Goal: Navigation & Orientation: Find specific page/section

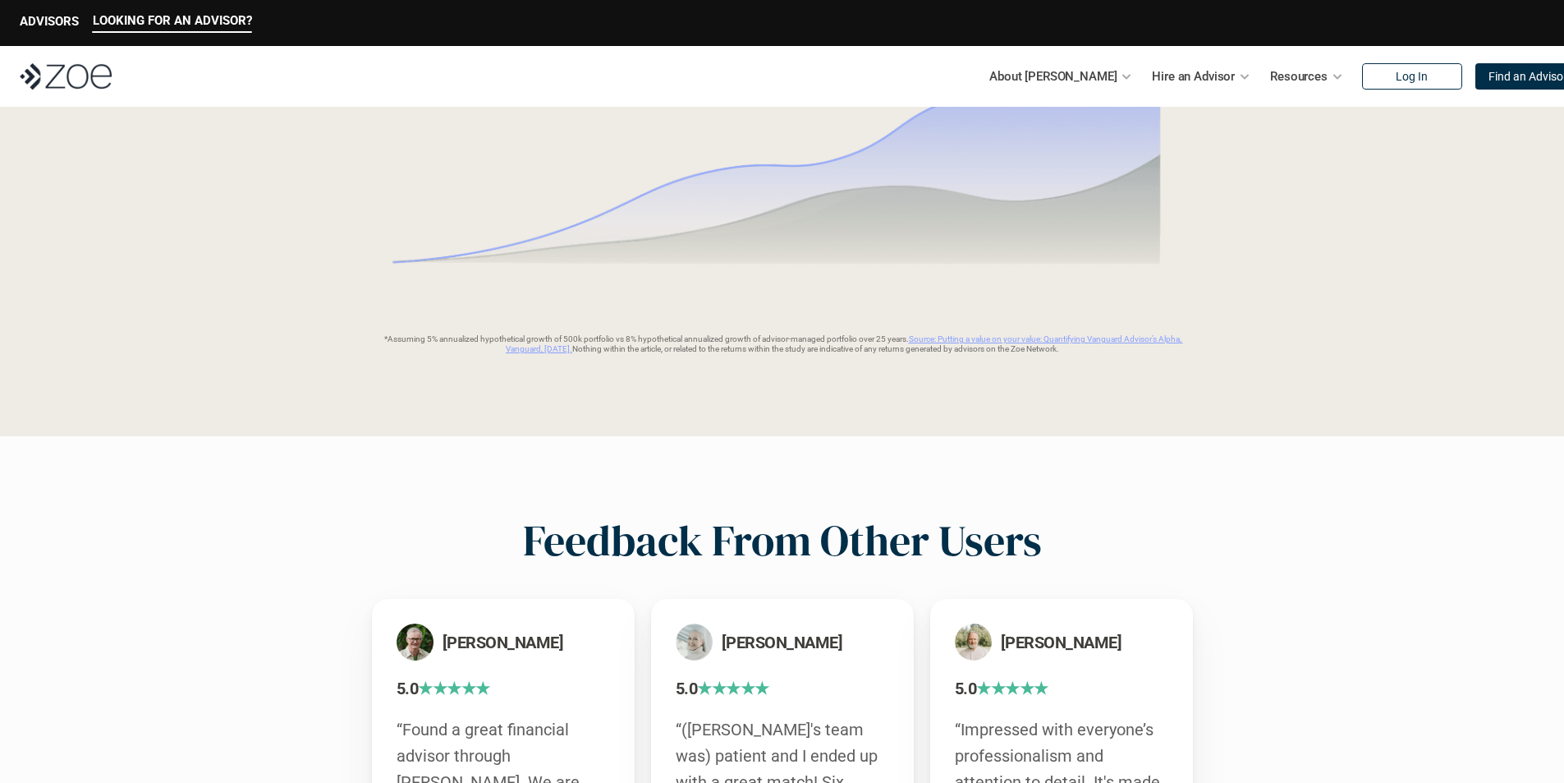
scroll to position [3443, 0]
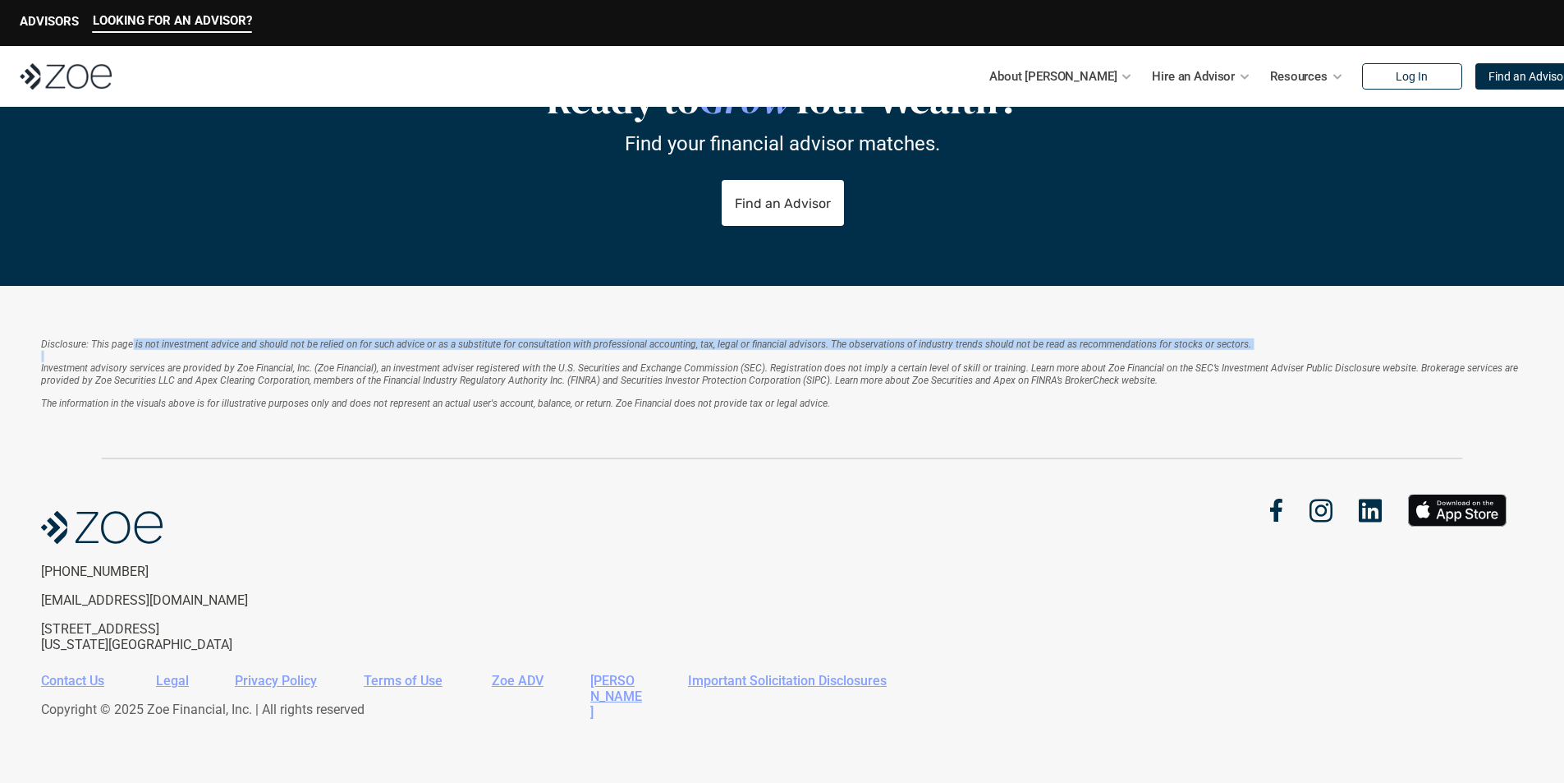
drag, startPoint x: 443, startPoint y: 339, endPoint x: 687, endPoint y: 364, distance: 245.1
click at [672, 357] on div "Disclosure: This page is not investment advice and should not be relied on for …" at bounding box center [782, 373] width 1482 height 71
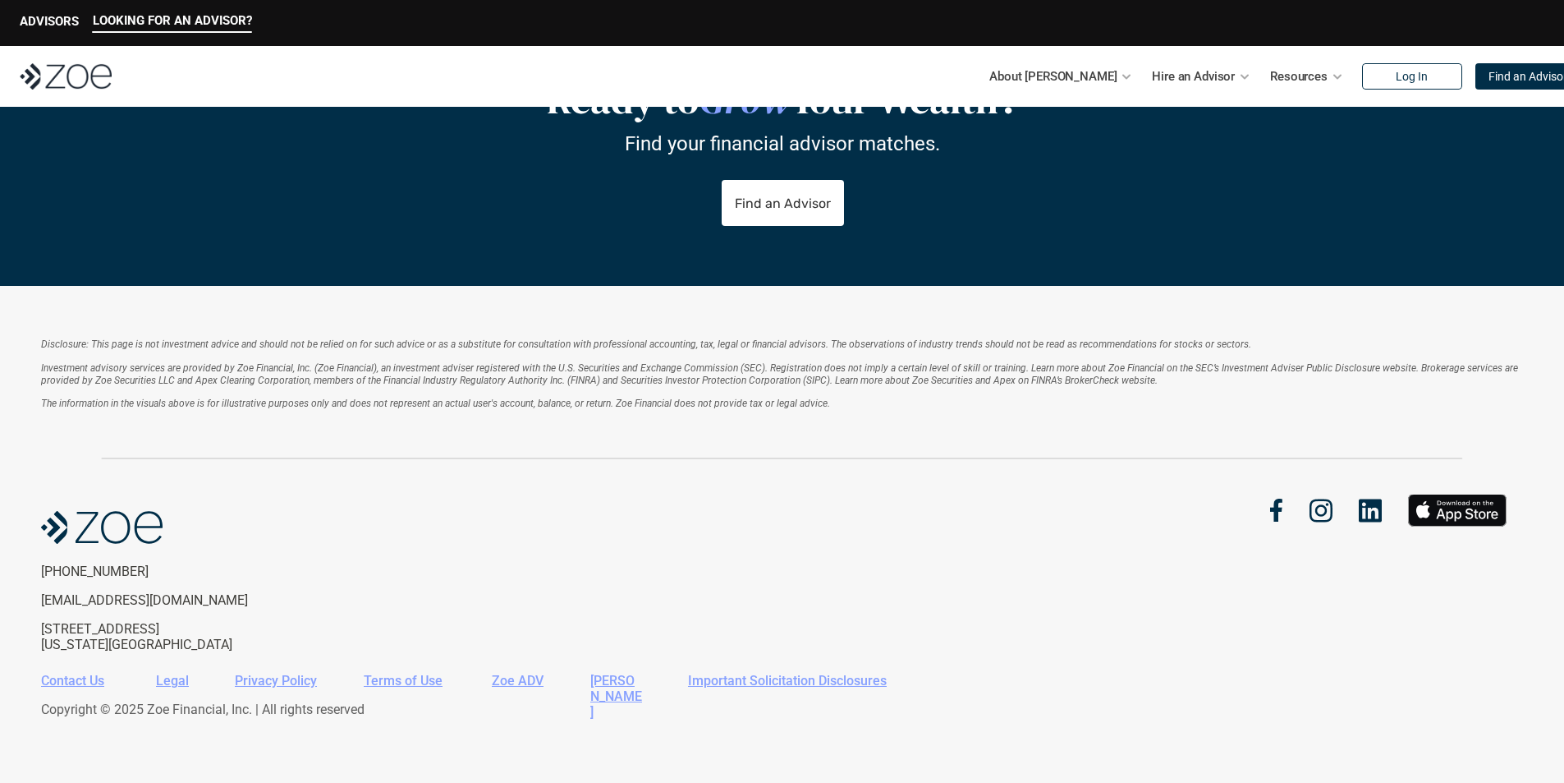
click at [815, 392] on p "Investment advisory services are provided by Zoe Financial, Inc. (Zoe Financial…" at bounding box center [782, 386] width 1482 height 48
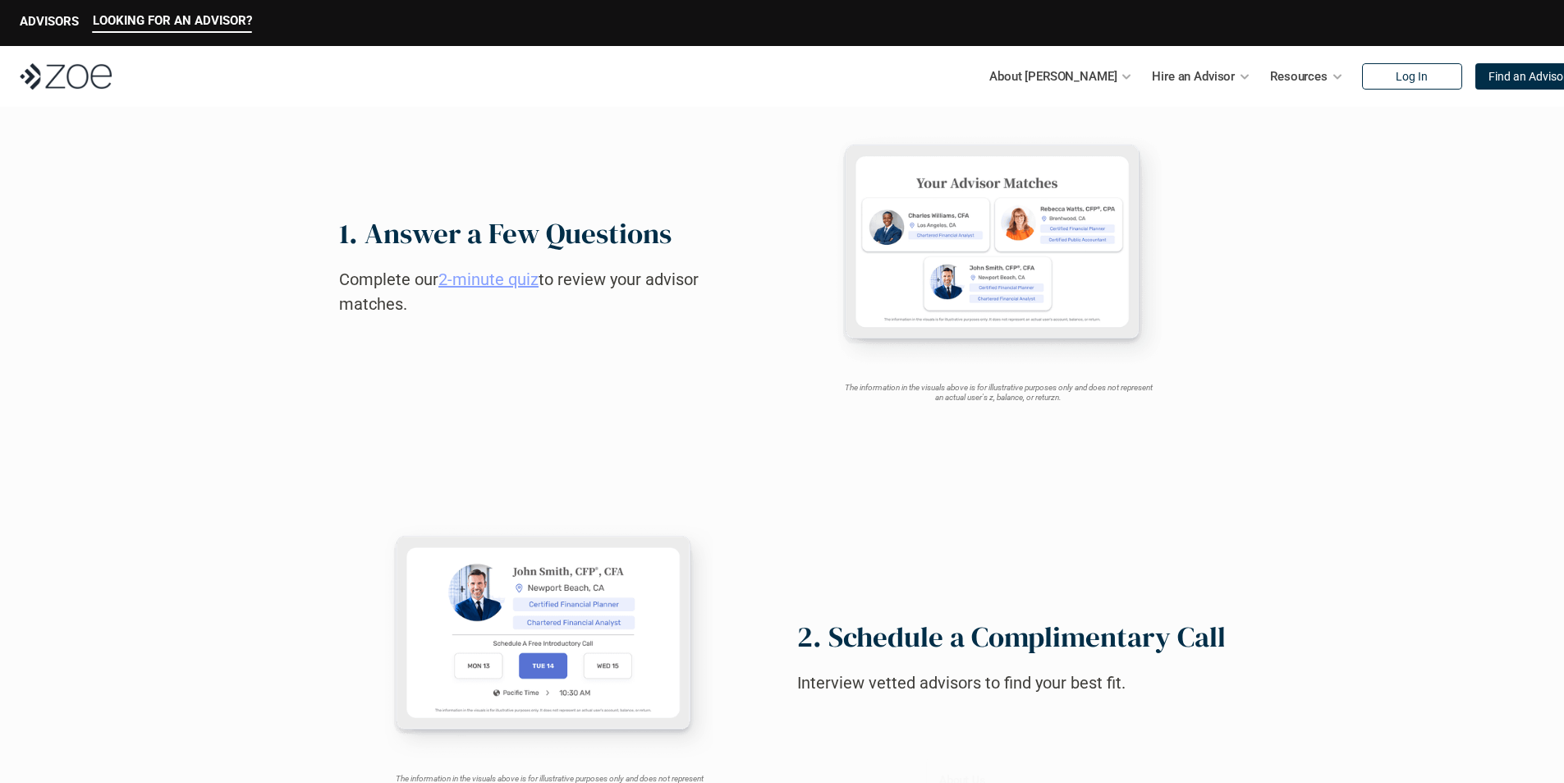
scroll to position [0, 0]
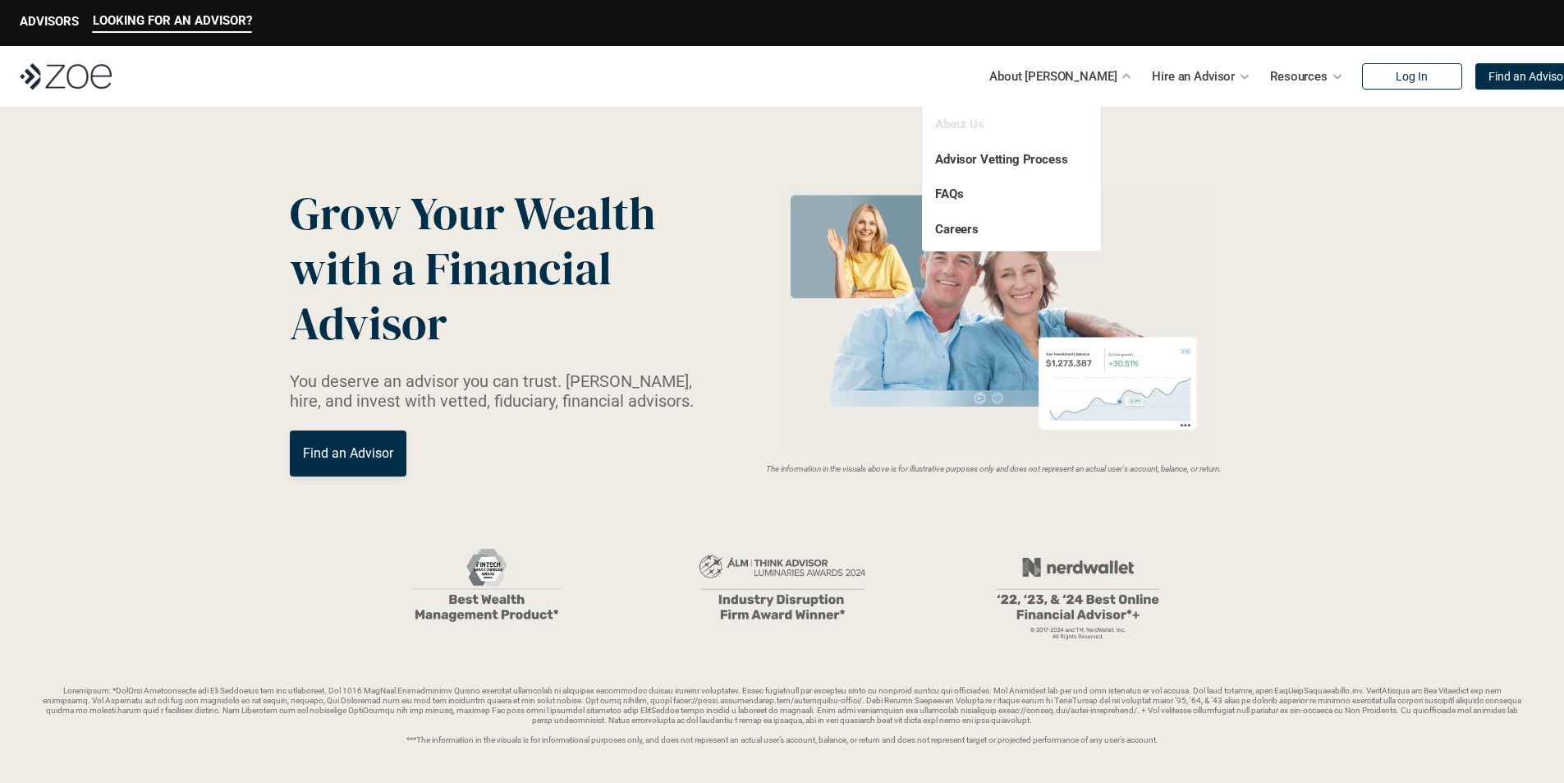
click at [985, 130] on link "About Us" at bounding box center [959, 124] width 49 height 15
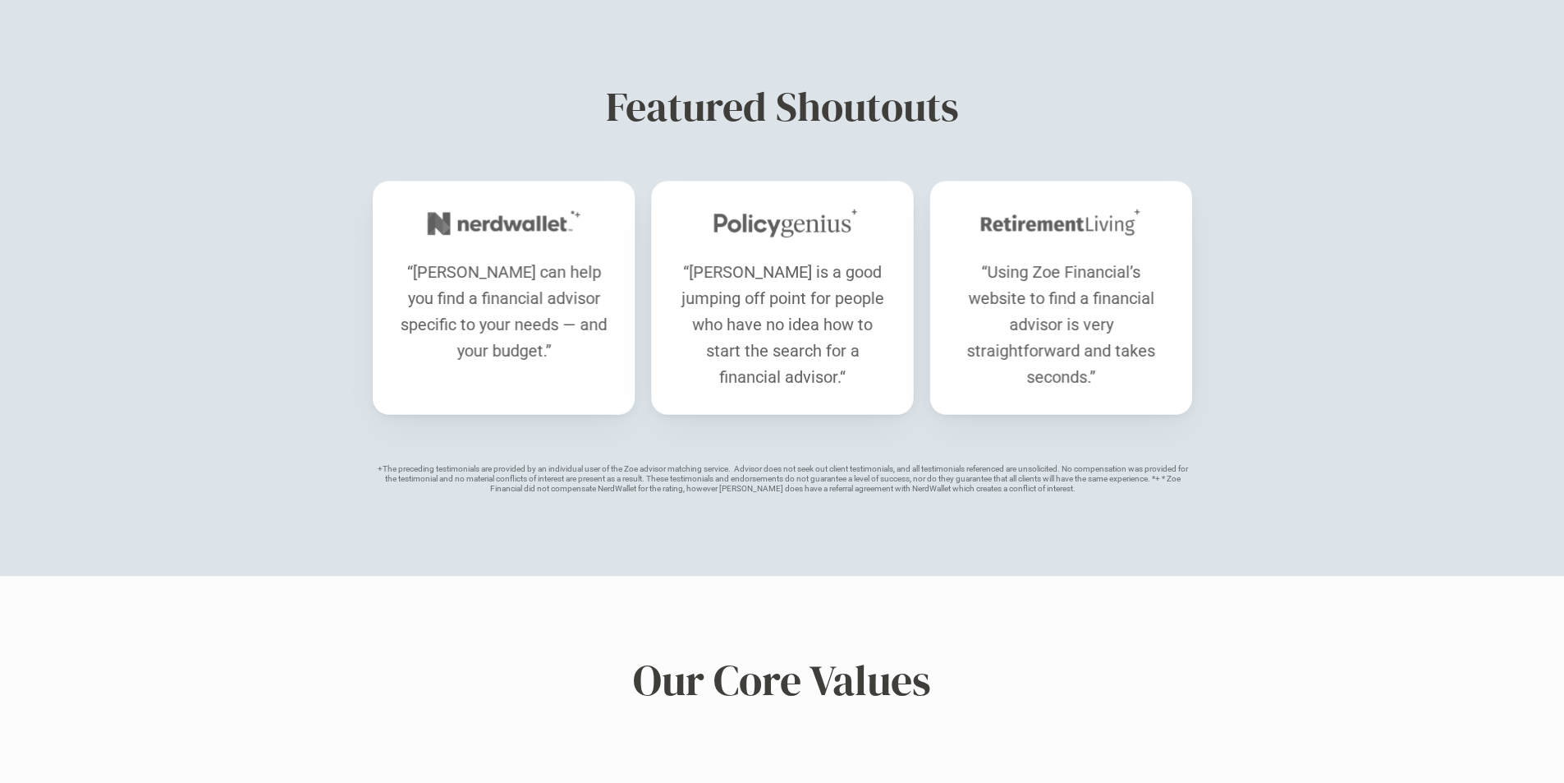
scroll to position [164, 0]
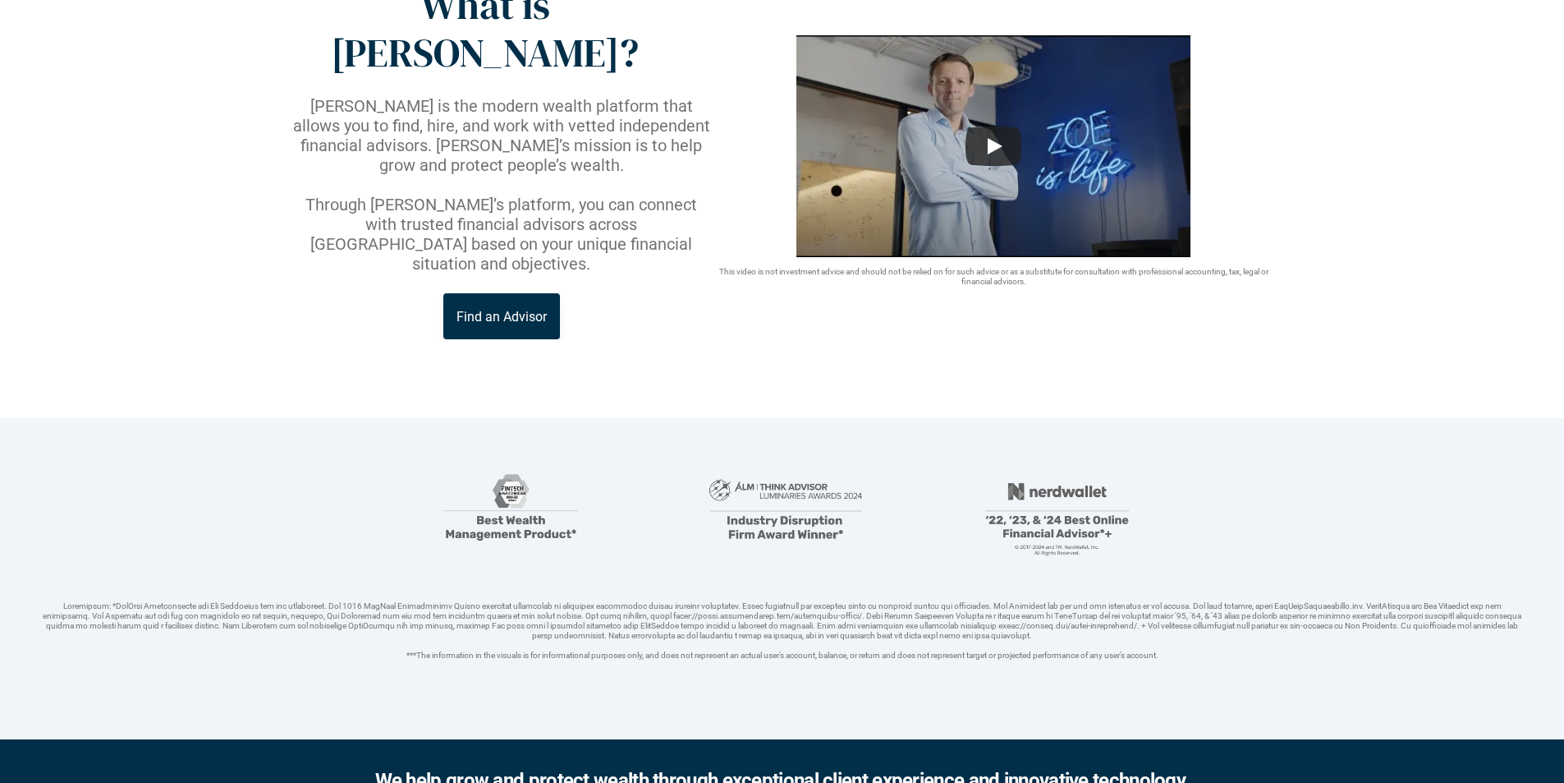
click at [487, 293] on link "Find an Advisor" at bounding box center [501, 316] width 117 height 46
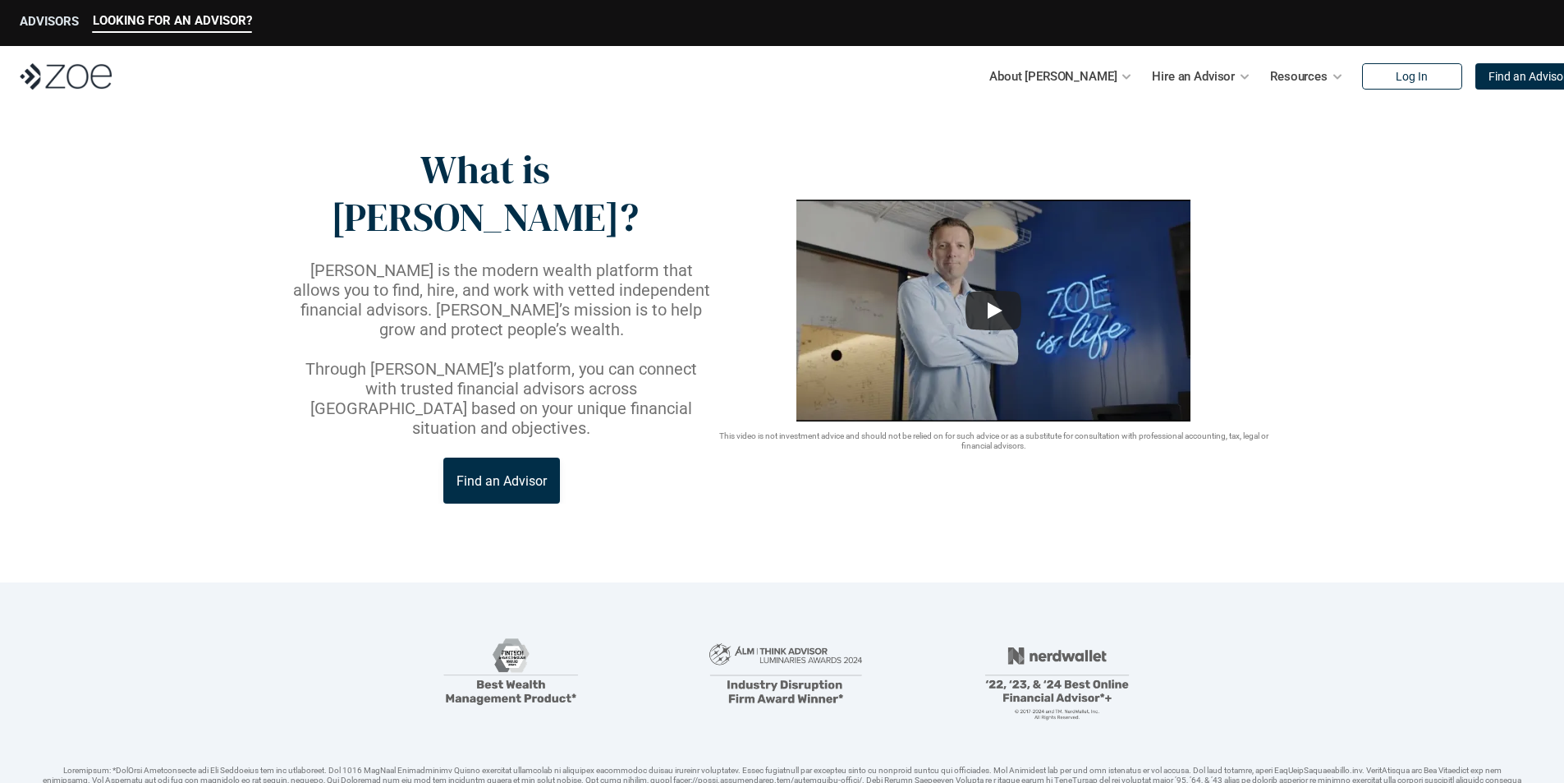
click at [54, 19] on p "ADVISORS" at bounding box center [49, 21] width 59 height 15
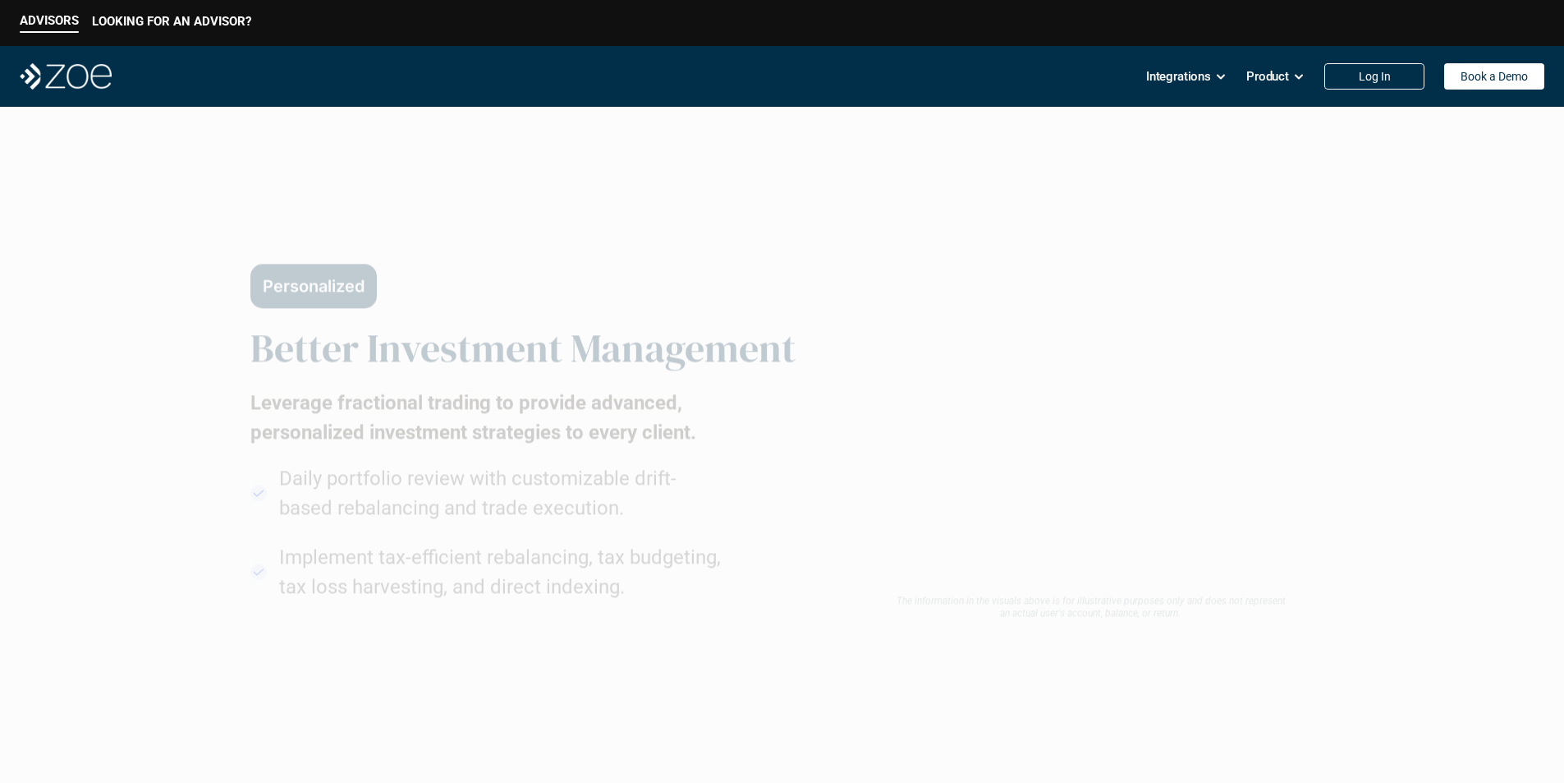
scroll to position [985, 0]
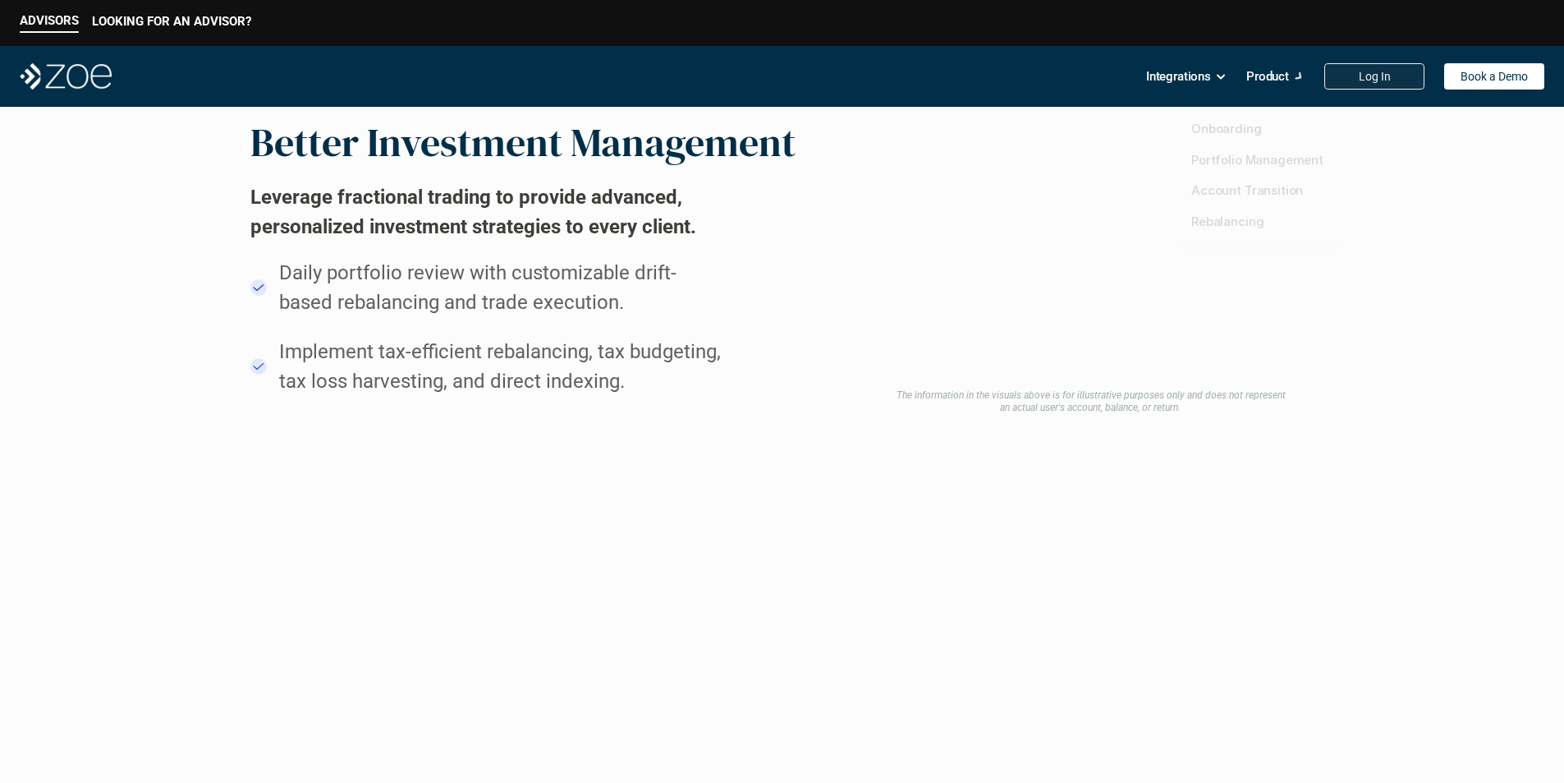
click at [1355, 71] on link "Log In" at bounding box center [1375, 76] width 100 height 26
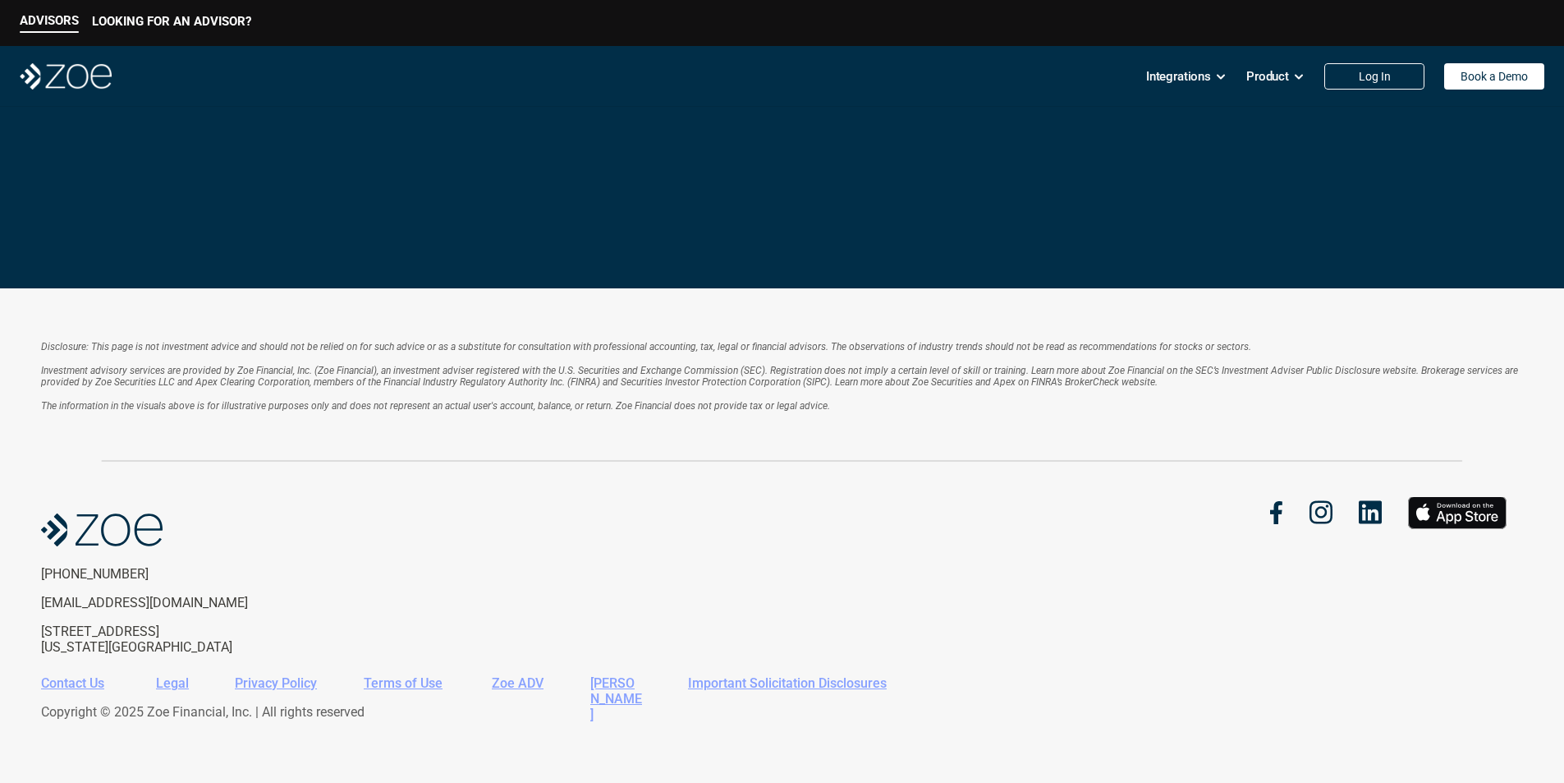
scroll to position [3091, 0]
